Goal: Task Accomplishment & Management: Use online tool/utility

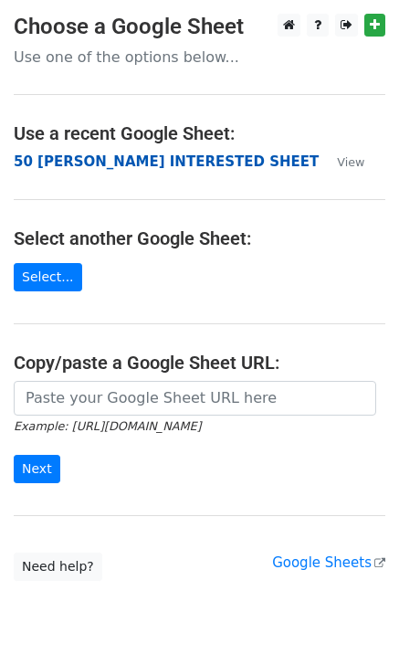
click at [96, 154] on strong "50 [PERSON_NAME] INTERESTED SHEET" at bounding box center [166, 162] width 305 height 16
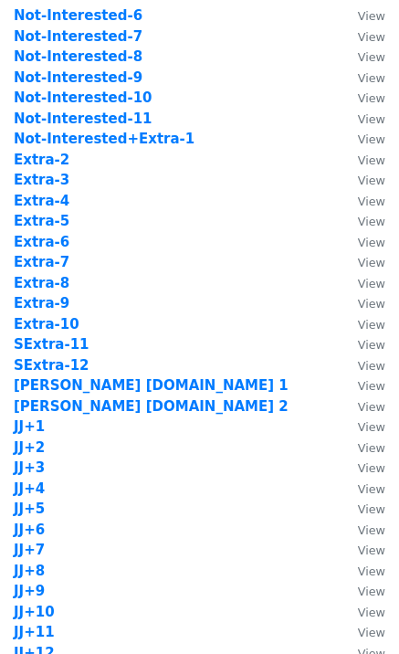
scroll to position [731, 0]
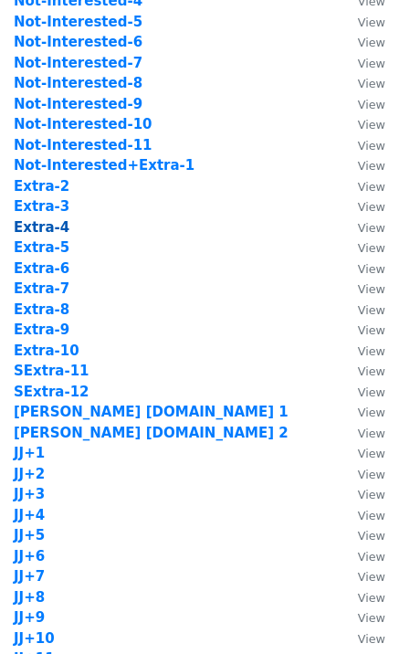
click at [55, 227] on strong "Extra-4" at bounding box center [42, 227] width 56 height 16
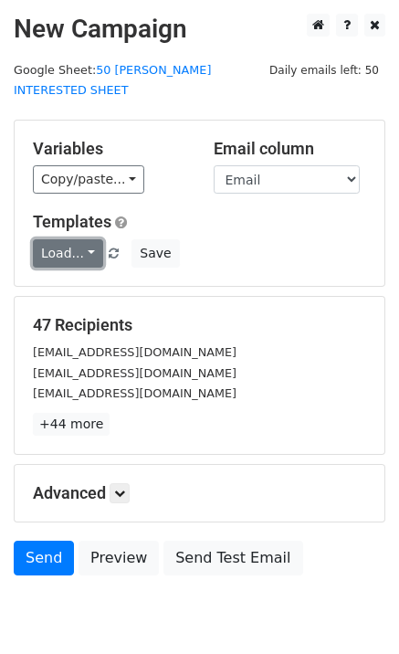
click at [71, 239] on link "Load..." at bounding box center [68, 253] width 70 height 28
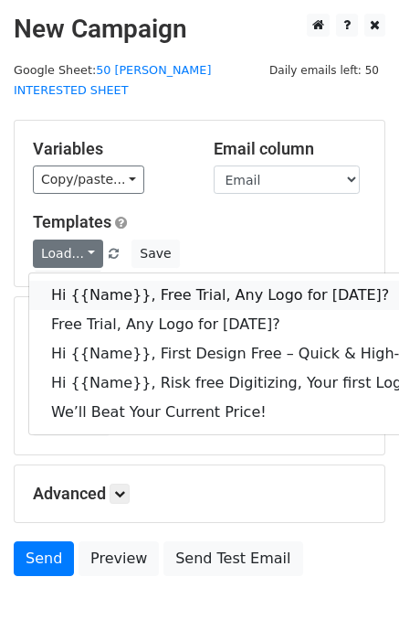
click at [108, 281] on link "Hi {{Name}}, Free Trial, Any Logo for today?" at bounding box center [291, 295] width 524 height 29
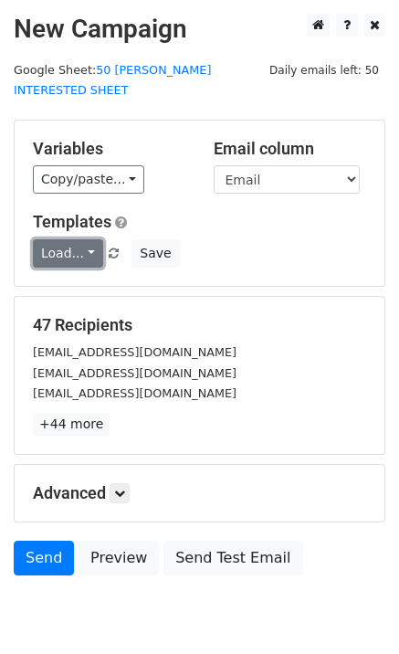
click at [37, 239] on link "Load..." at bounding box center [68, 253] width 70 height 28
click at [57, 239] on link "Load..." at bounding box center [68, 253] width 70 height 28
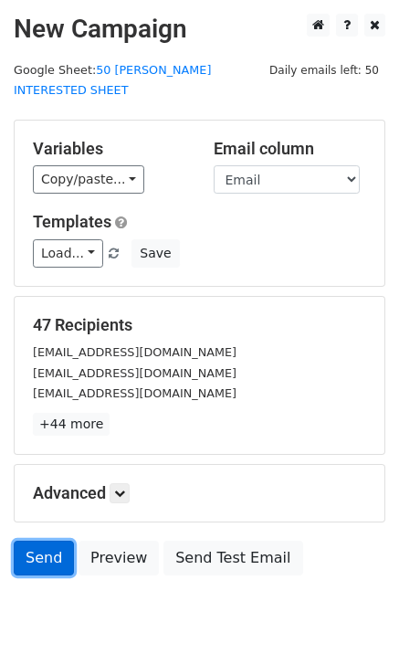
click at [37, 541] on link "Send" at bounding box center [44, 558] width 60 height 35
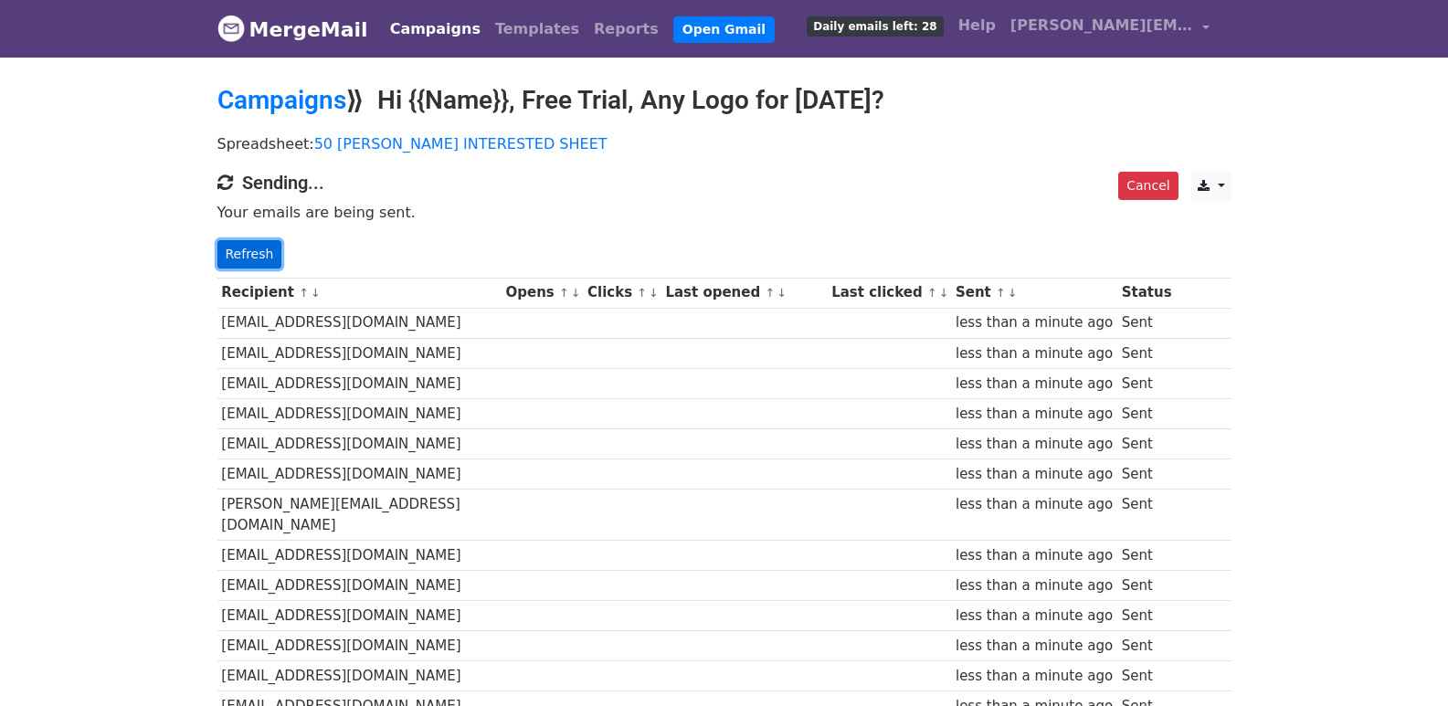
click at [226, 243] on link "Refresh" at bounding box center [249, 254] width 65 height 28
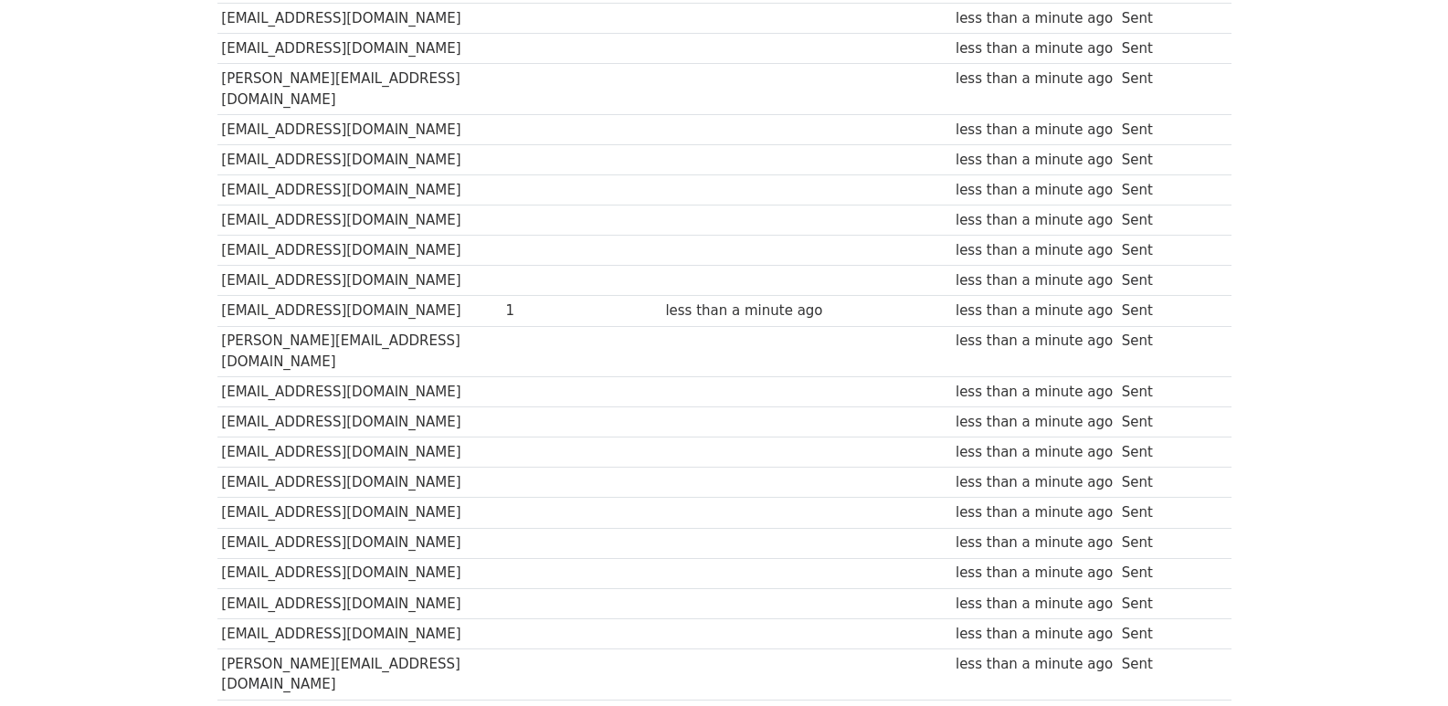
scroll to position [212, 0]
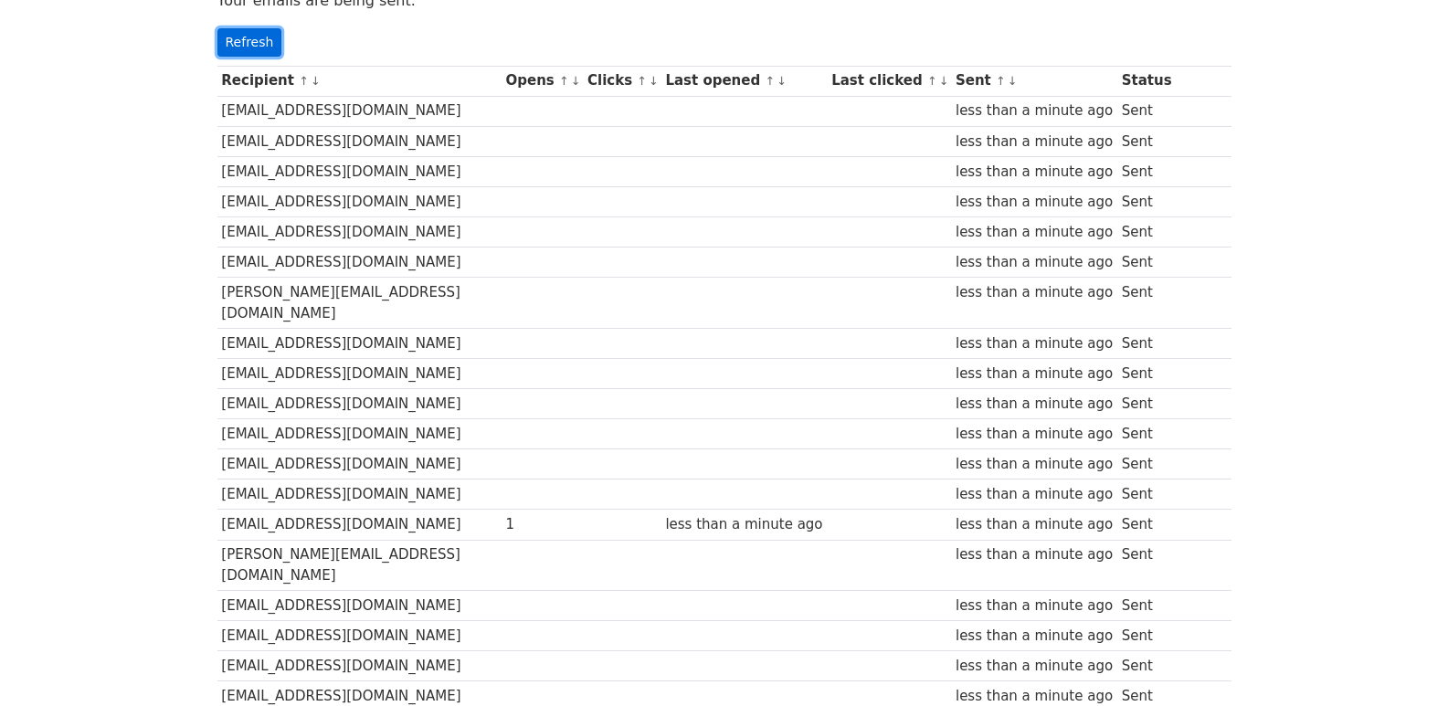
click at [268, 49] on link "Refresh" at bounding box center [249, 42] width 65 height 28
